Goal: Complete application form

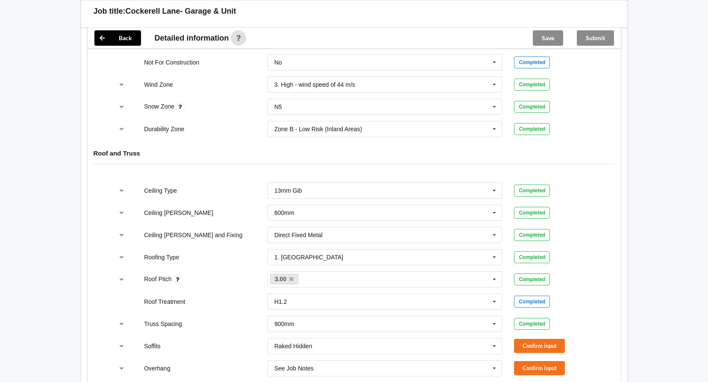
scroll to position [470, 0]
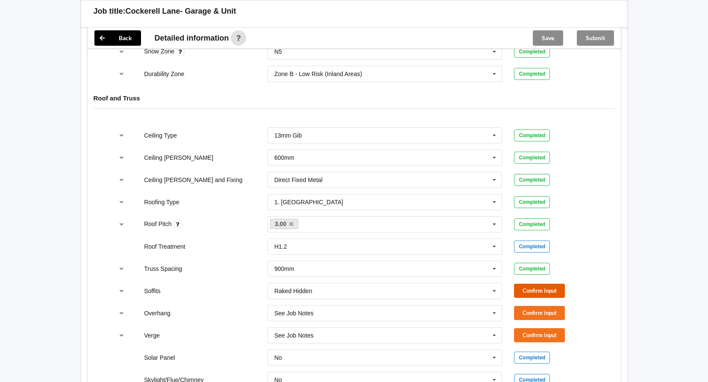
click at [548, 292] on button "Confirm input" at bounding box center [539, 291] width 51 height 14
click at [552, 312] on button "Confirm input" at bounding box center [539, 313] width 51 height 14
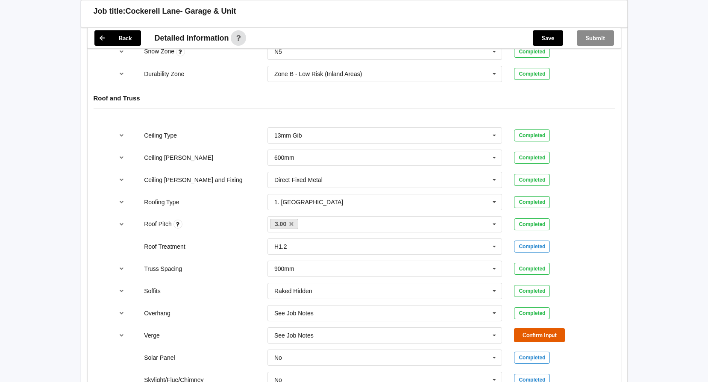
click at [542, 333] on button "Confirm input" at bounding box center [539, 335] width 51 height 14
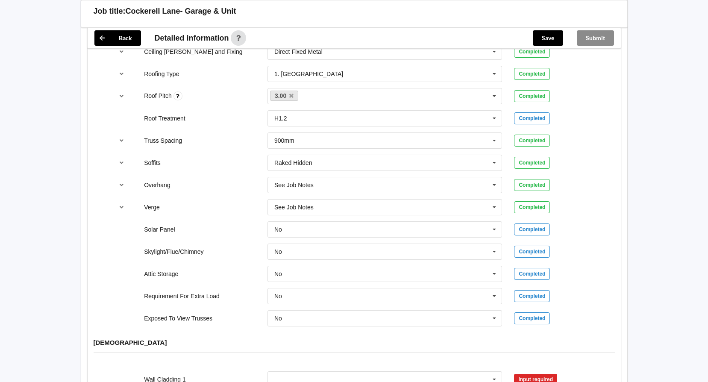
scroll to position [854, 0]
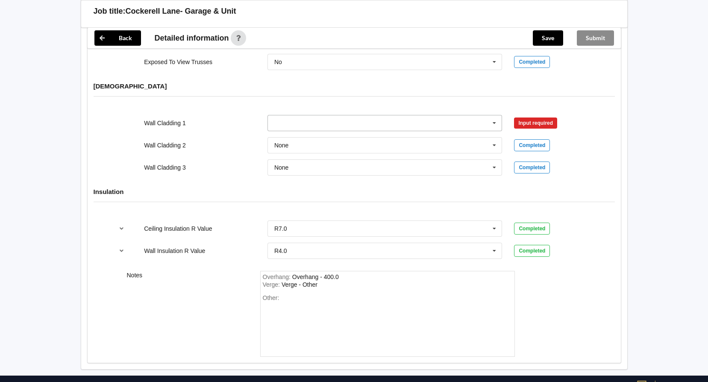
click at [315, 124] on input "text" at bounding box center [385, 122] width 234 height 15
type input "Str"
click at [317, 139] on div "Stria Cladding" at bounding box center [385, 139] width 234 height 16
click at [536, 123] on button "Confirm input" at bounding box center [539, 123] width 51 height 14
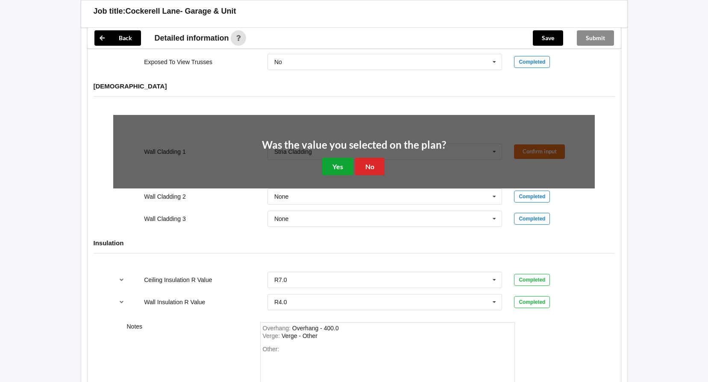
click at [344, 170] on button "Yes" at bounding box center [337, 167] width 31 height 18
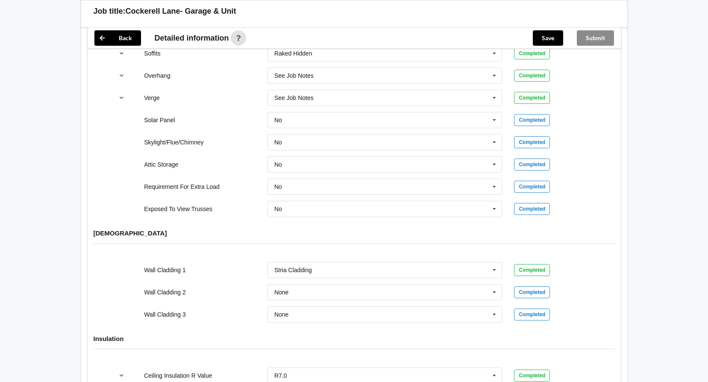
scroll to position [549, 0]
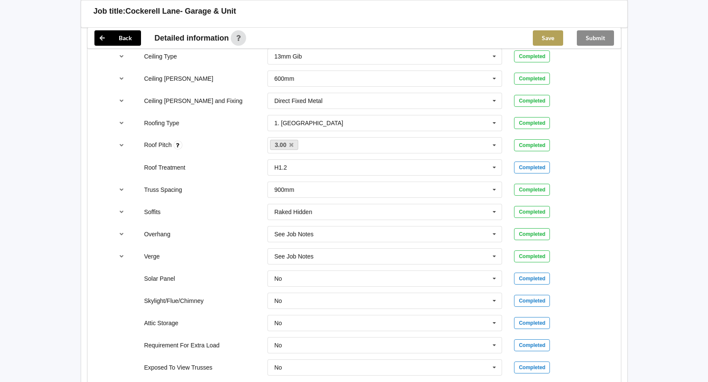
click at [549, 37] on button "Save" at bounding box center [548, 37] width 30 height 15
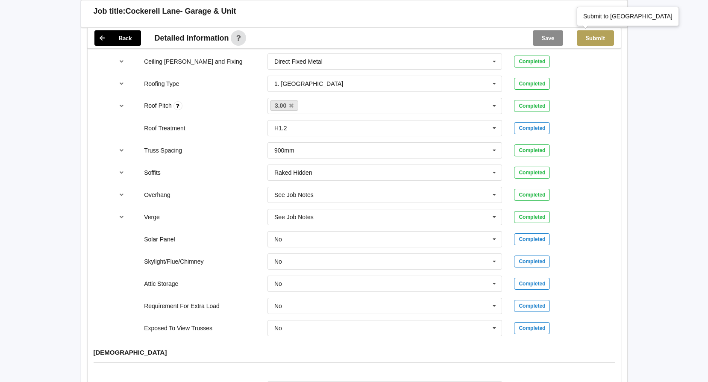
click at [604, 38] on button "Submit" at bounding box center [595, 37] width 37 height 15
